Goal: Complete application form: Complete application form

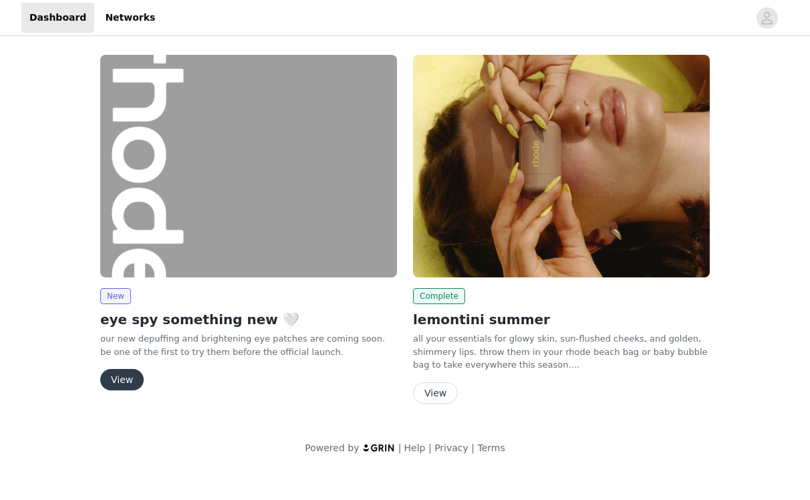
click at [126, 383] on button "View" at bounding box center [121, 379] width 43 height 21
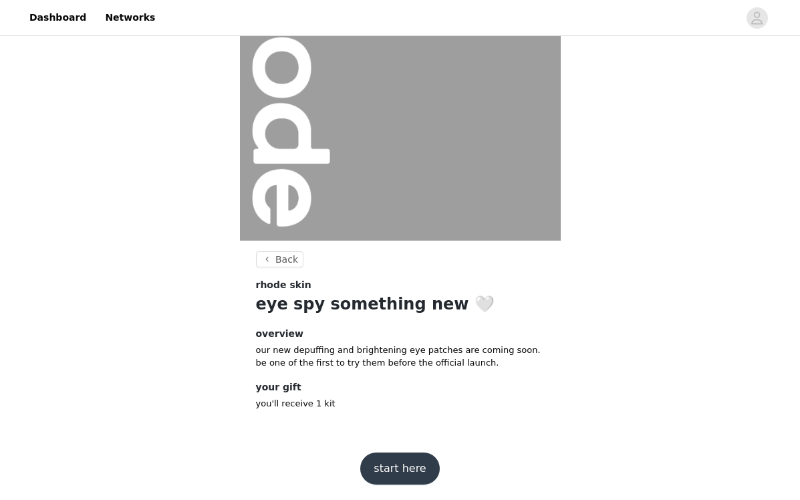
scroll to position [118, 0]
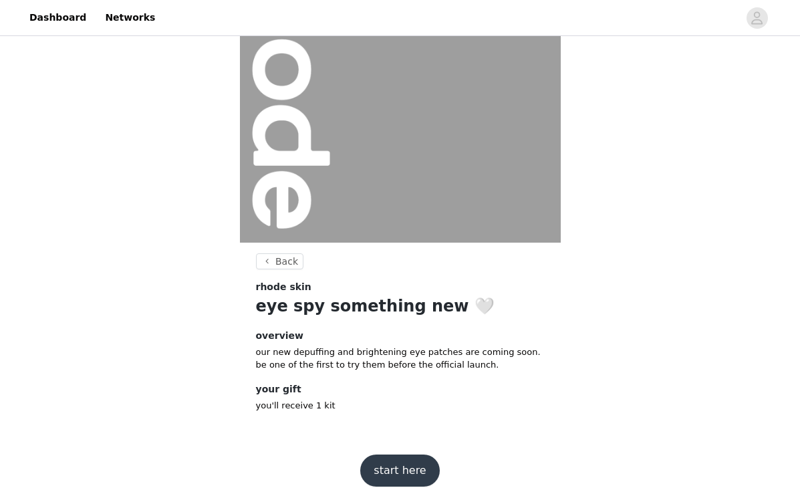
click at [389, 465] on button "start here" at bounding box center [399, 471] width 79 height 32
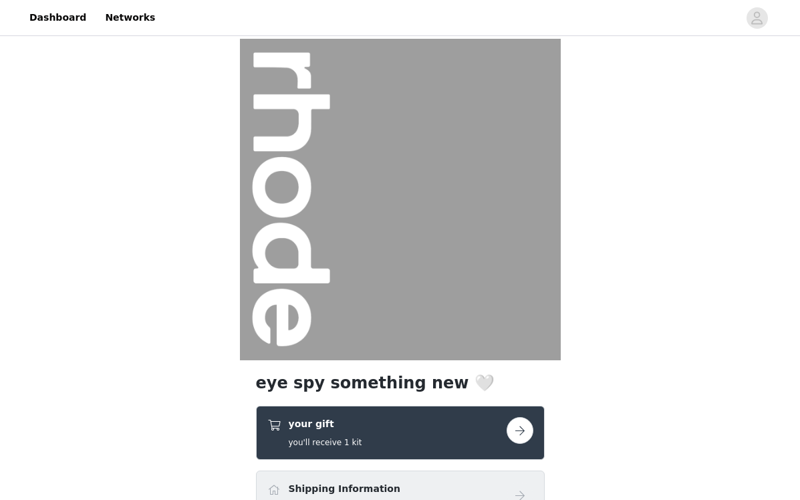
scroll to position [244, 0]
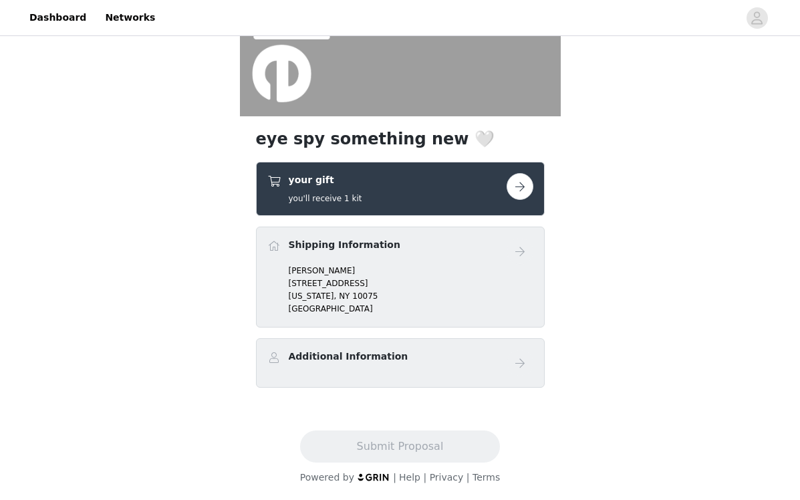
click at [520, 191] on button "button" at bounding box center [520, 186] width 27 height 27
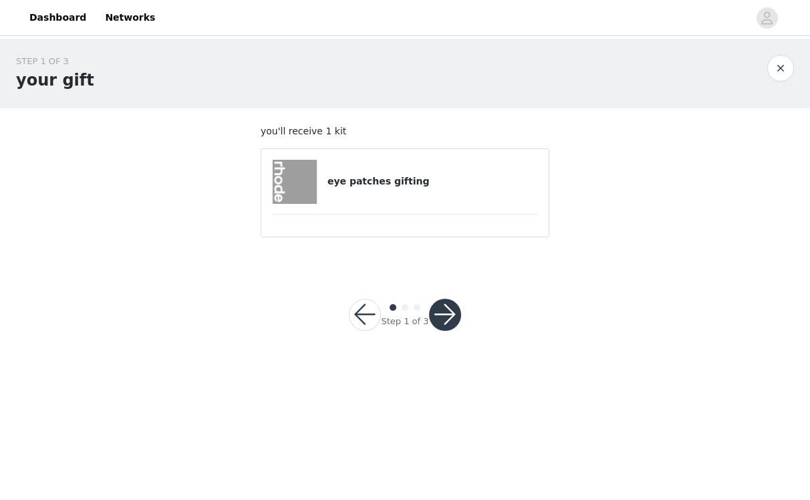
click at [371, 185] on h4 "eye patches gifting" at bounding box center [433, 182] width 211 height 14
click at [442, 310] on button "button" at bounding box center [445, 315] width 32 height 32
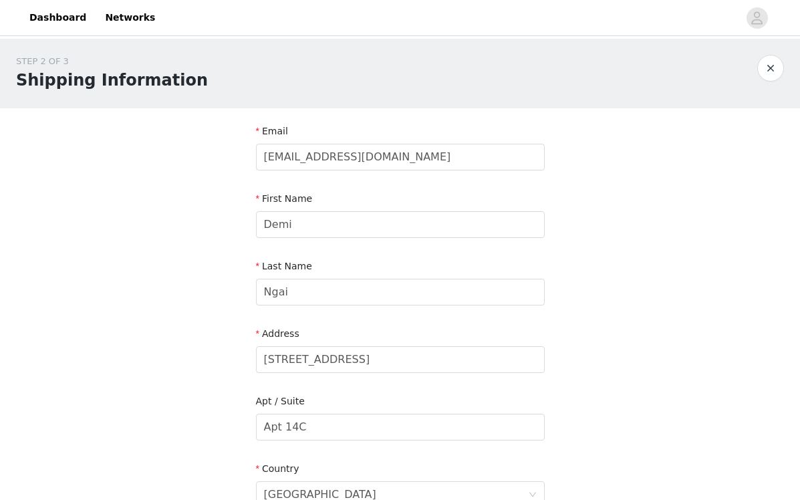
scroll to position [411, 0]
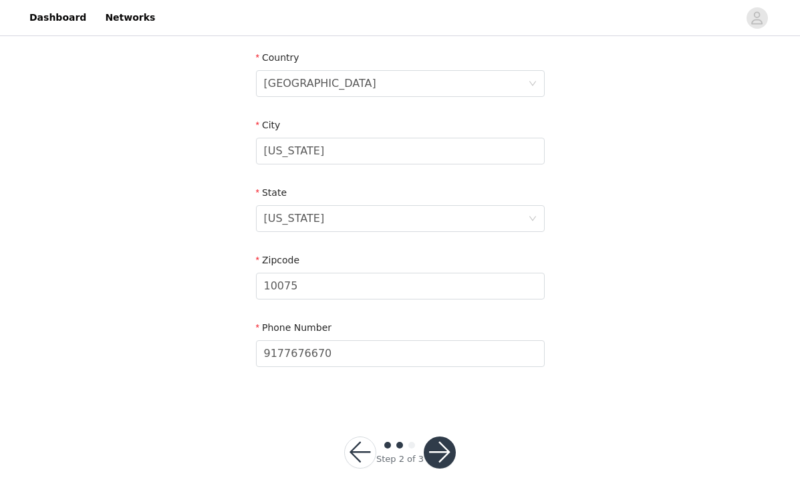
click at [438, 447] on button "button" at bounding box center [440, 453] width 32 height 32
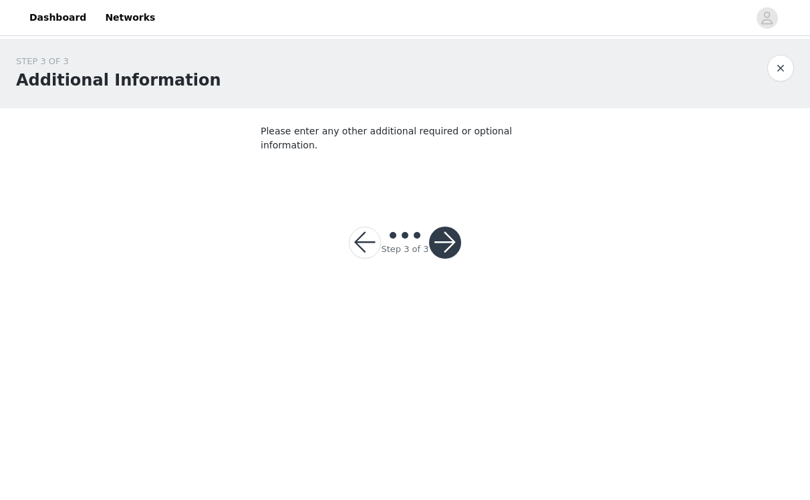
click at [450, 247] on div "Step 3 of 3" at bounding box center [405, 243] width 144 height 64
click at [454, 230] on button "button" at bounding box center [445, 243] width 32 height 32
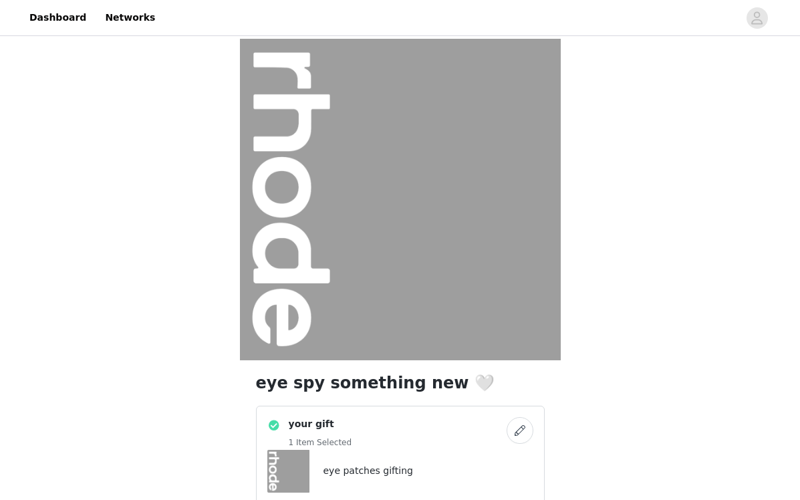
scroll to position [299, 0]
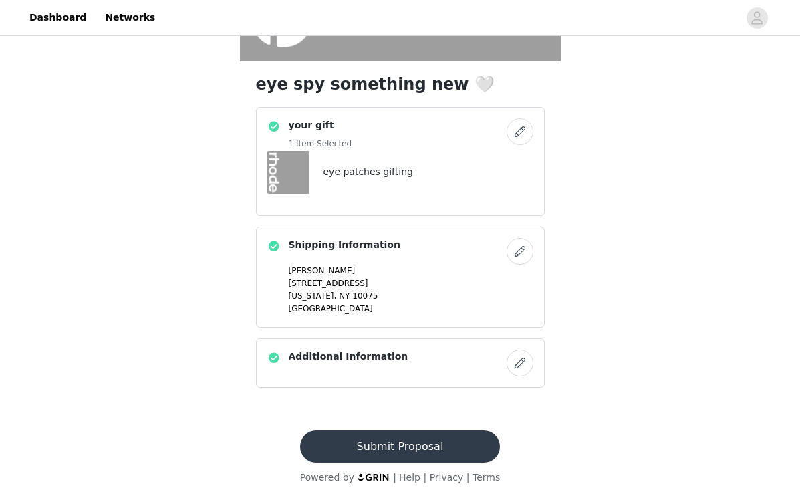
click at [440, 453] on button "Submit Proposal" at bounding box center [400, 447] width 200 height 32
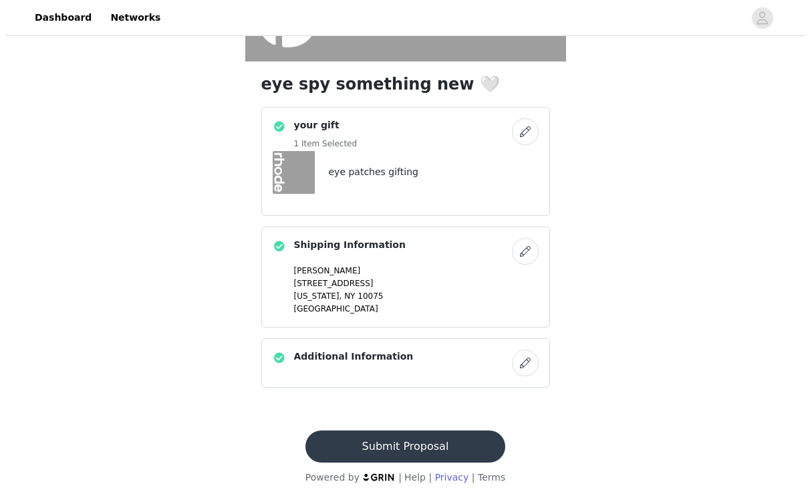
scroll to position [0, 0]
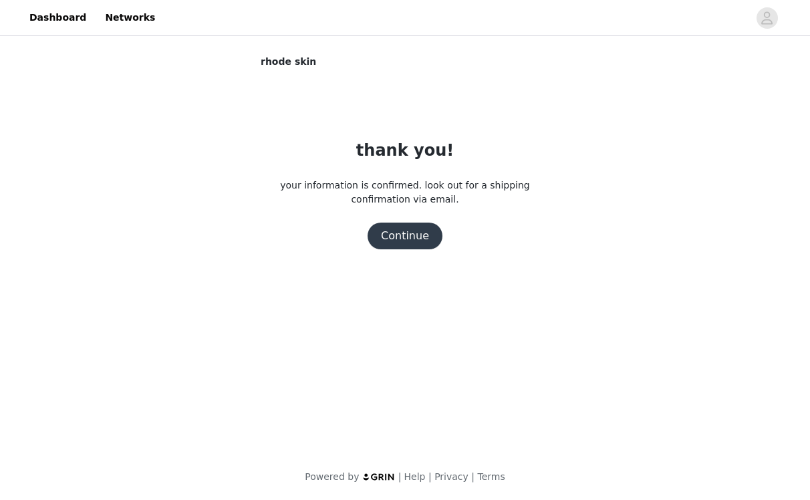
click at [417, 232] on button "Continue" at bounding box center [405, 236] width 75 height 27
